Goal: Task Accomplishment & Management: Manage account settings

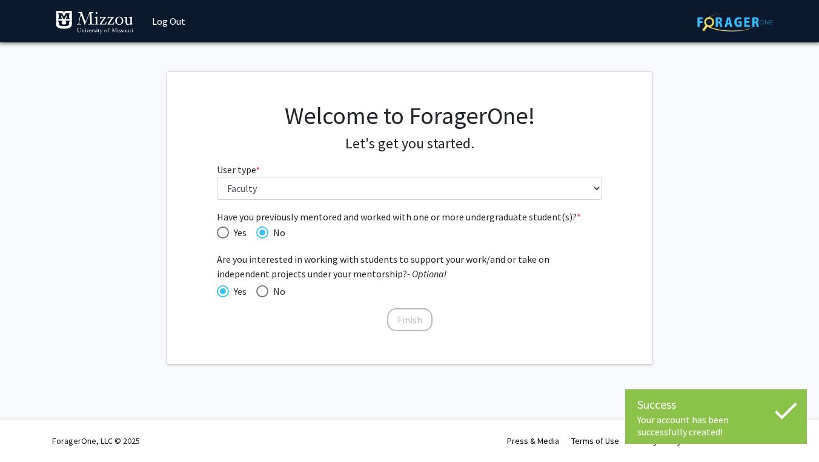
select select "5: faculty"
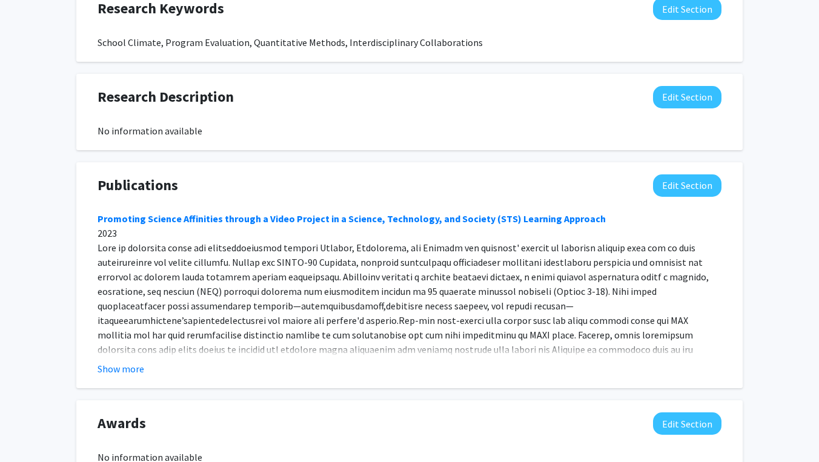
scroll to position [696, 0]
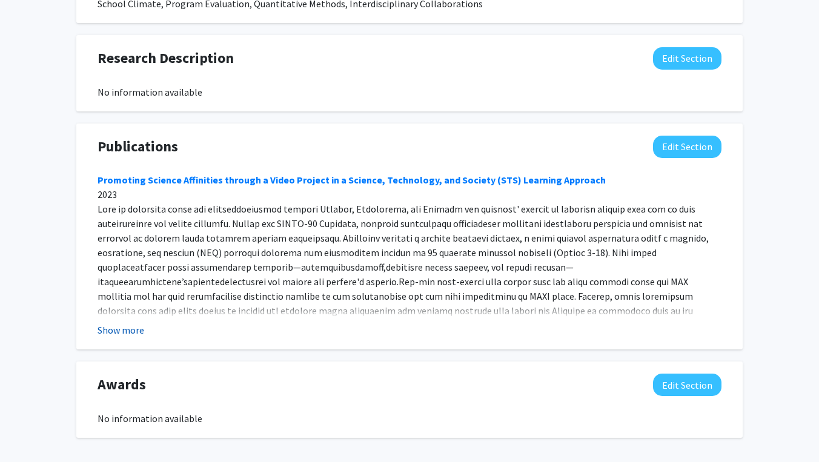
click at [134, 332] on button "Show more" at bounding box center [121, 330] width 47 height 15
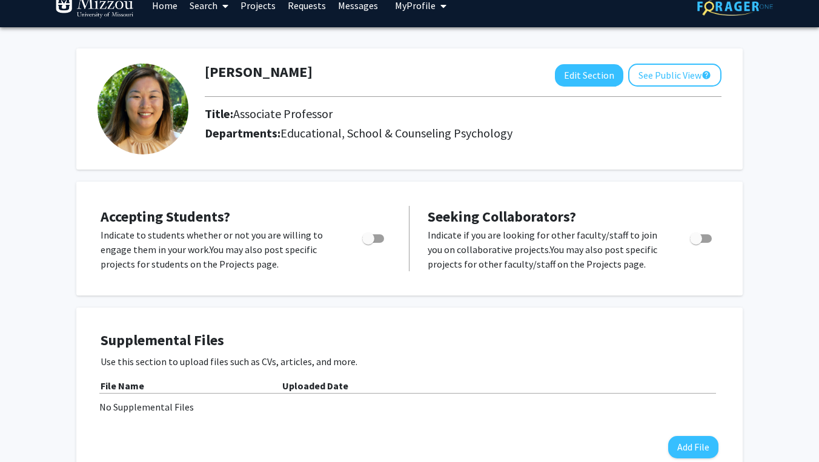
scroll to position [13, 0]
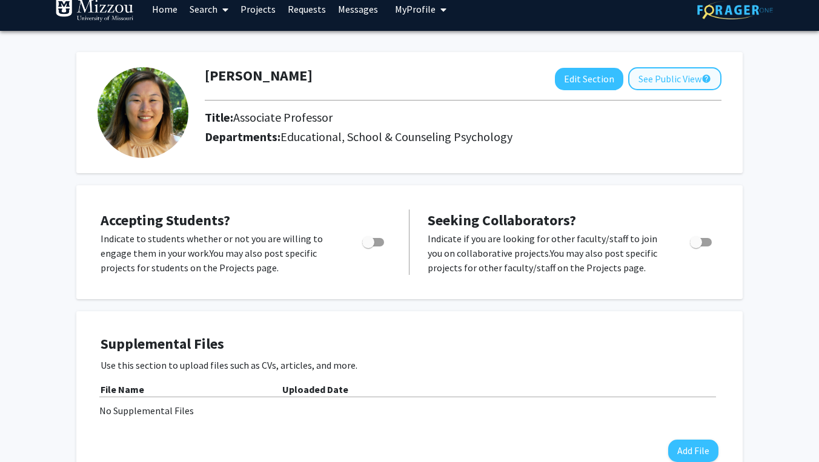
click at [657, 87] on button "See Public View help" at bounding box center [675, 78] width 93 height 23
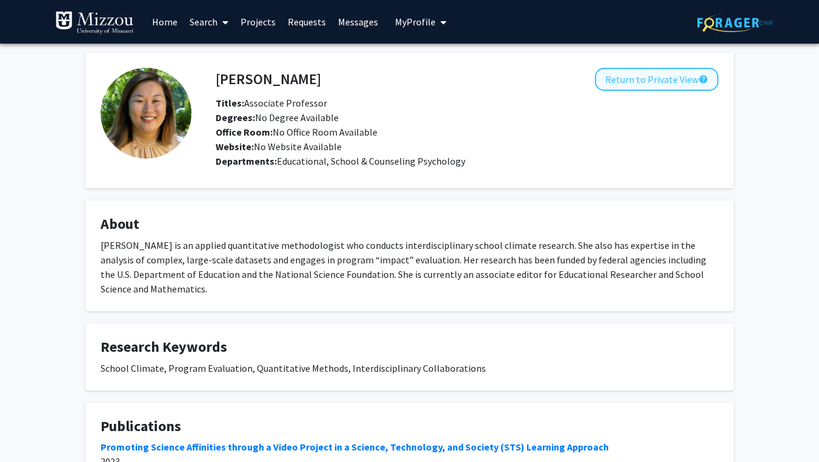
click at [634, 79] on button "Return to Private View help" at bounding box center [657, 79] width 124 height 23
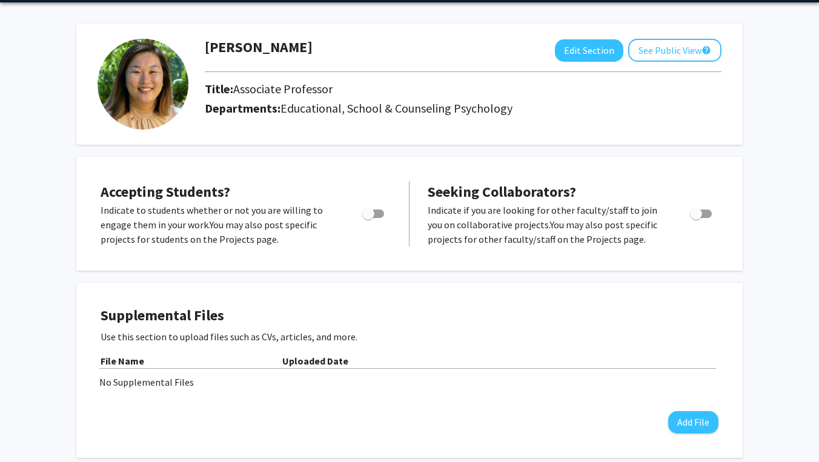
scroll to position [42, 0]
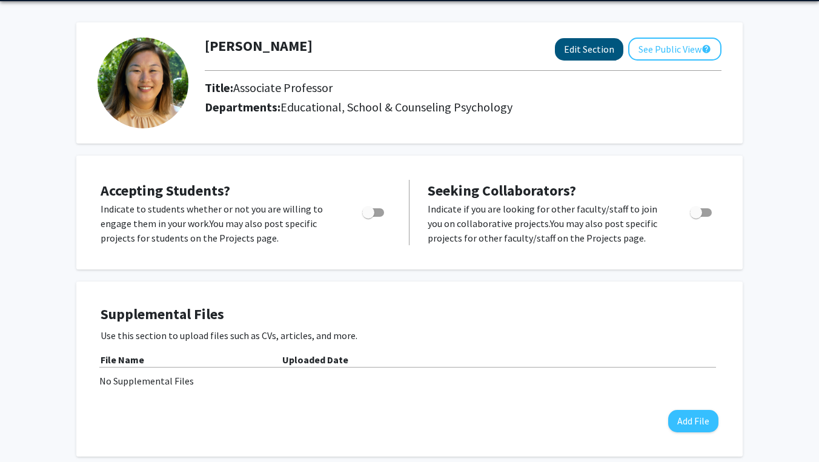
click at [576, 50] on button "Edit Section" at bounding box center [589, 49] width 68 height 22
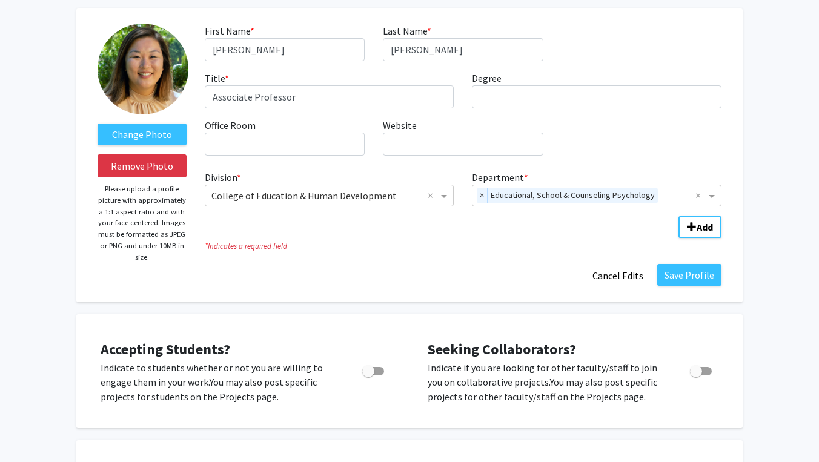
scroll to position [61, 0]
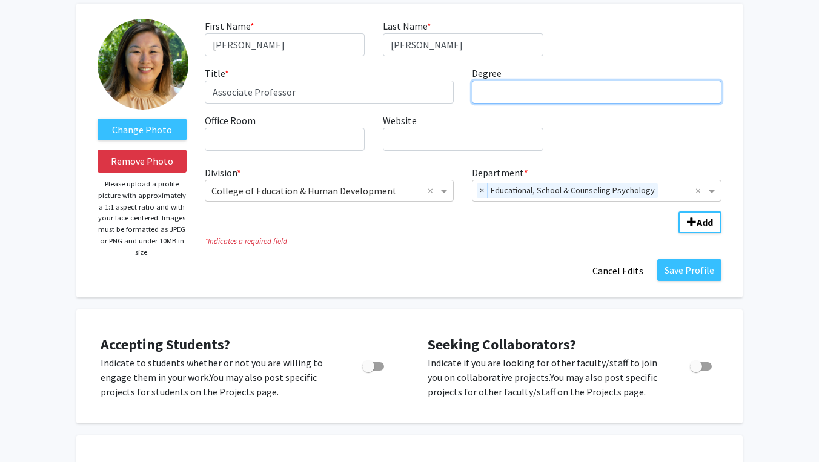
click at [495, 91] on input "Degree required" at bounding box center [597, 92] width 250 height 23
type input "Ph.D."
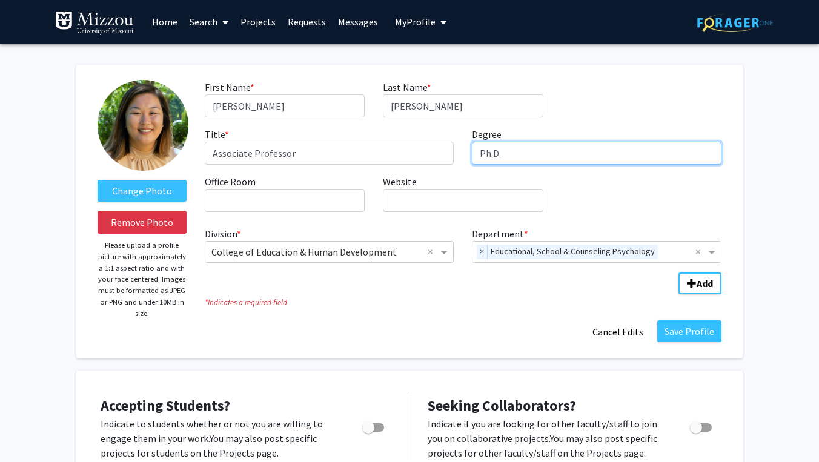
scroll to position [0, 0]
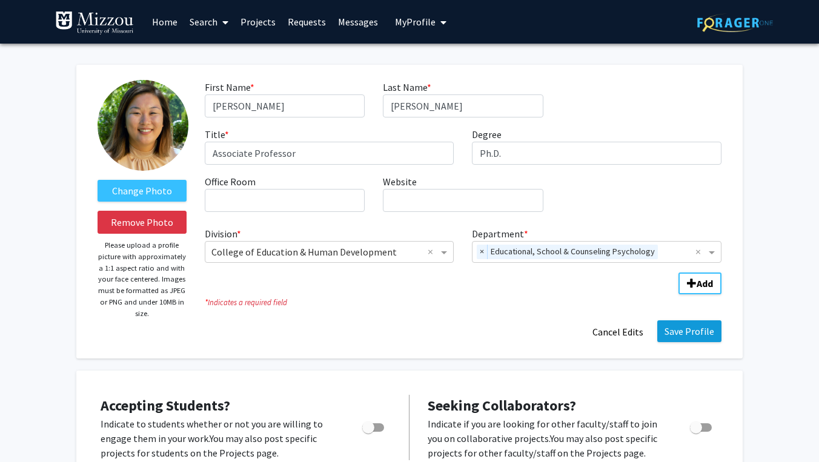
click at [693, 332] on button "Save Profile" at bounding box center [690, 332] width 64 height 22
